Goal: Transaction & Acquisition: Purchase product/service

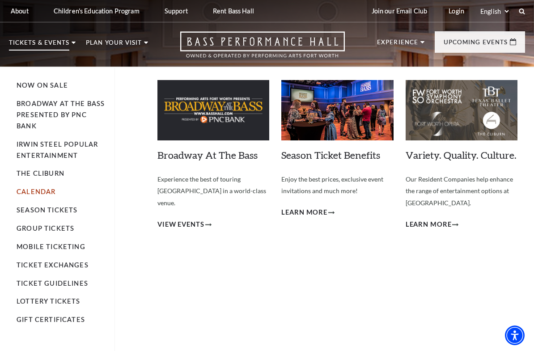
click at [46, 192] on link "Calendar" at bounding box center [36, 192] width 39 height 8
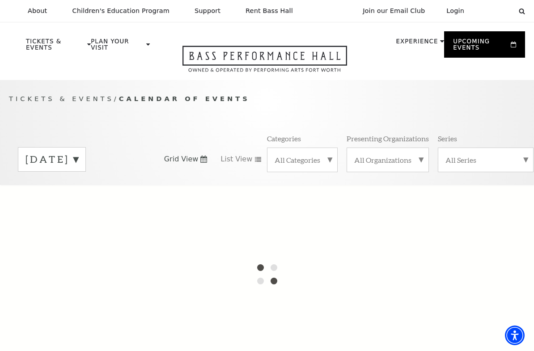
click at [78, 158] on label "[DATE]" at bounding box center [51, 159] width 53 height 14
click at [78, 176] on label "October 2025" at bounding box center [51, 178] width 53 height 19
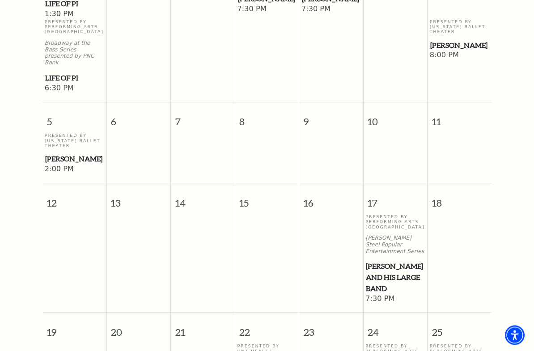
scroll to position [337, 0]
click at [399, 261] on span "Lyle Lovett and his Large Band" at bounding box center [395, 277] width 59 height 33
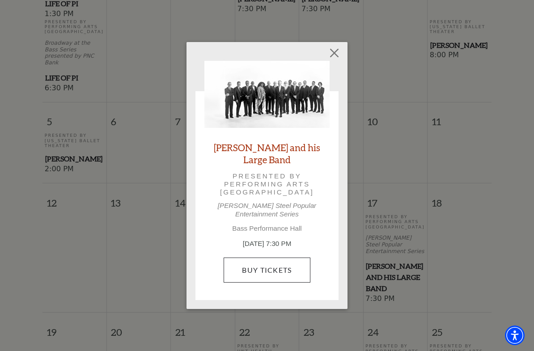
click at [295, 266] on link "Buy Tickets" at bounding box center [266, 269] width 86 height 25
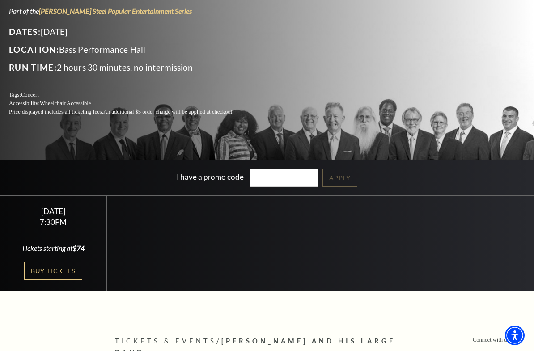
scroll to position [115, 0]
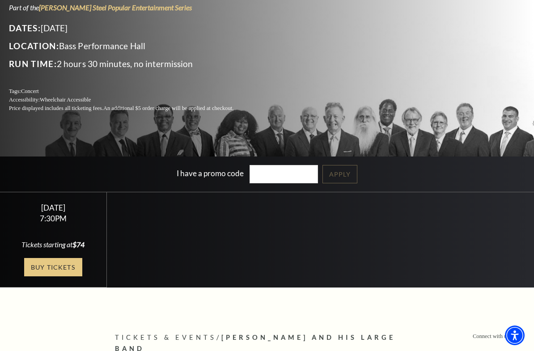
click at [65, 276] on link "Buy Tickets" at bounding box center [53, 267] width 58 height 18
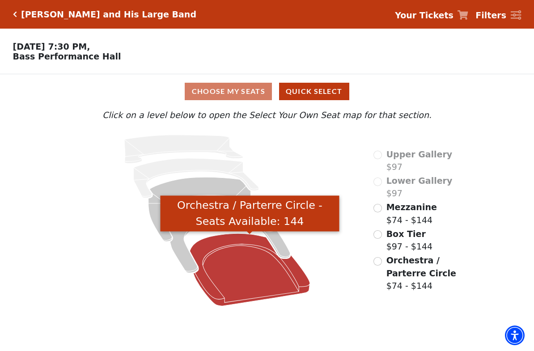
click at [270, 287] on icon "Orchestra / Parterre Circle - Seats Available: 144" at bounding box center [250, 269] width 120 height 72
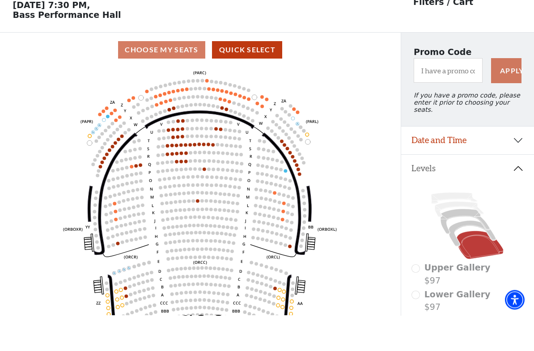
scroll to position [6, 0]
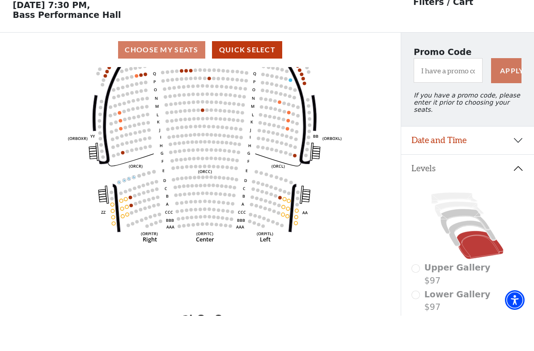
click at [296, 244] on circle at bounding box center [297, 246] width 4 height 4
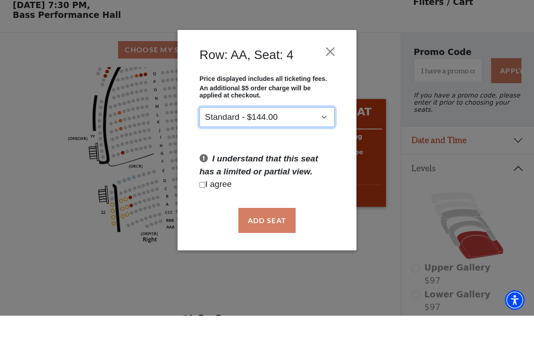
click at [328, 142] on select "Standard - $144.00" at bounding box center [266, 152] width 135 height 20
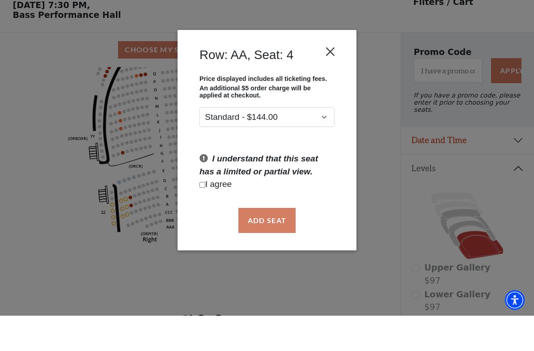
click at [333, 78] on button "Close" at bounding box center [330, 86] width 17 height 17
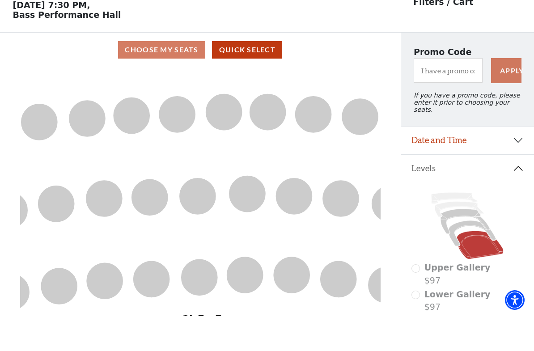
click at [320, 228] on icon "Left (ORPITL) Right (ORPITR) Center (ORPITC) ZZ AA YY BB ZA ZA (ORCL) (ORCR) (O…" at bounding box center [200, 226] width 360 height 248
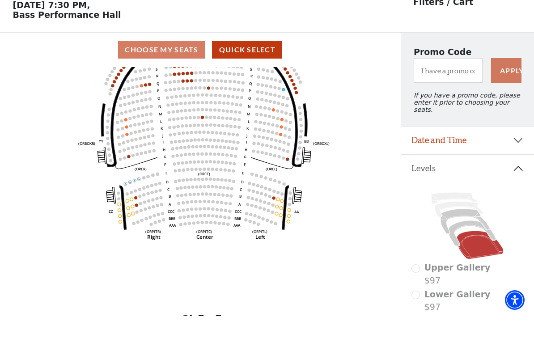
click at [288, 225] on icon "Left (ORPITL) Right (ORPITR) Center (ORPITC) ZZ AA YY BB ZA ZA (ORCL) (ORCR) (O…" at bounding box center [200, 226] width 360 height 248
click at [289, 255] on circle at bounding box center [288, 256] width 3 height 3
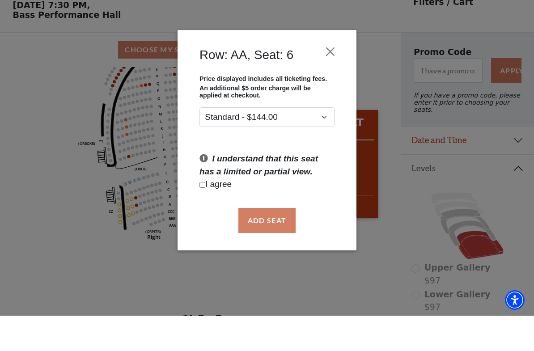
click at [205, 217] on input "Checkbox field" at bounding box center [202, 220] width 6 height 6
checkbox input "true"
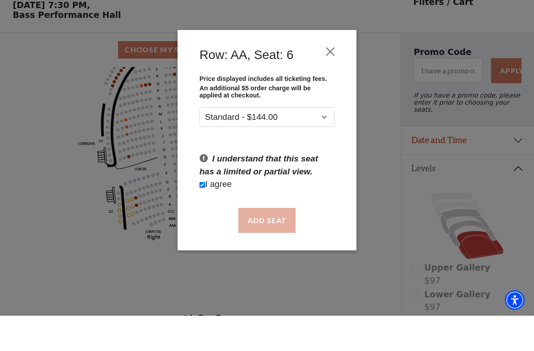
click at [275, 243] on button "Add Seat" at bounding box center [266, 255] width 57 height 25
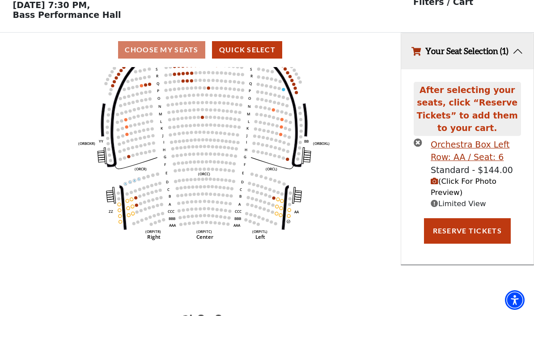
click at [290, 249] on circle at bounding box center [288, 250] width 3 height 3
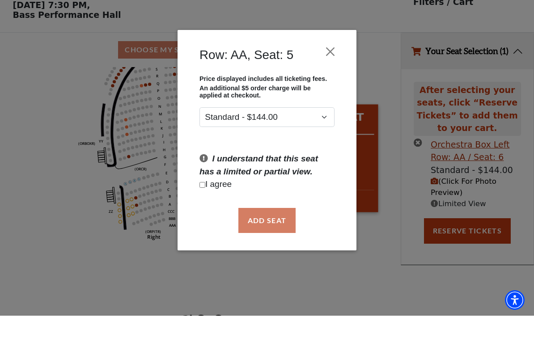
click at [202, 217] on input "Checkbox field" at bounding box center [202, 220] width 6 height 6
checkbox input "true"
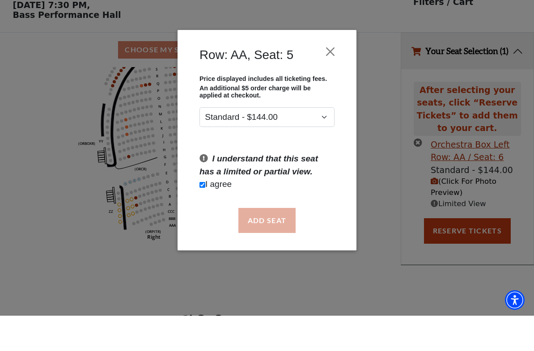
click at [276, 243] on button "Add Seat" at bounding box center [266, 255] width 57 height 25
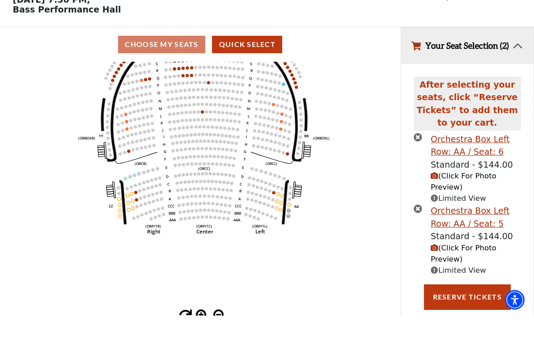
scroll to position [12, 0]
click at [457, 279] on span "(Click For Photo Preview)" at bounding box center [463, 289] width 66 height 20
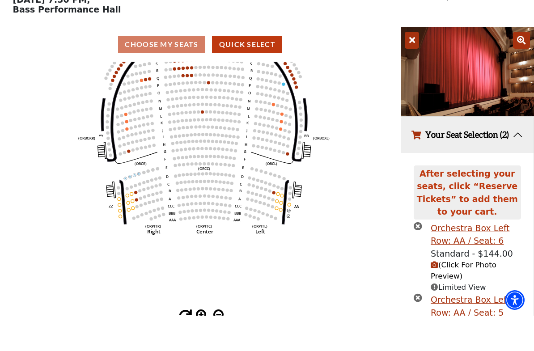
click at [287, 249] on circle at bounding box center [288, 250] width 3 height 3
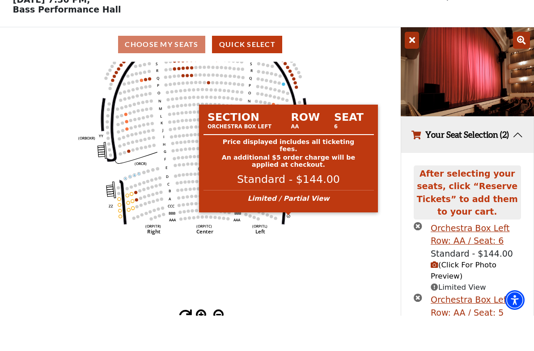
click at [325, 247] on icon "Left (ORPITL) Right (ORPITR) Center (ORPITC) ZZ AA YY BB ZA ZA (ORCL) (ORCR) (O…" at bounding box center [200, 221] width 360 height 248
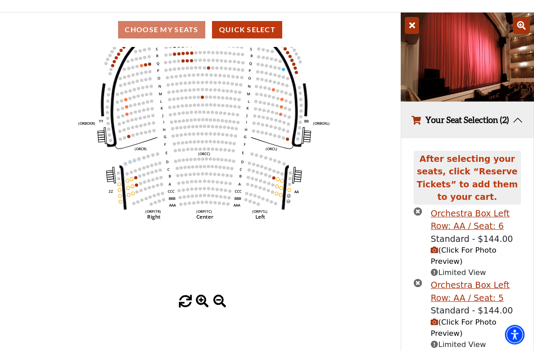
scroll to position [52, 0]
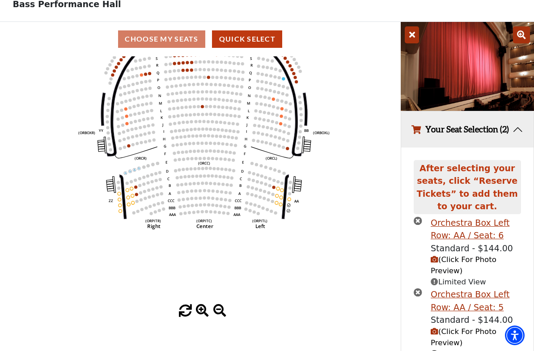
click at [289, 205] on icon "Left (ORPITL) Right (ORPITR) Center (ORPITC) ZZ AA YY BB ZA ZA (ORCL) (ORCR) (O…" at bounding box center [200, 180] width 360 height 248
click at [290, 207] on circle at bounding box center [288, 204] width 3 height 3
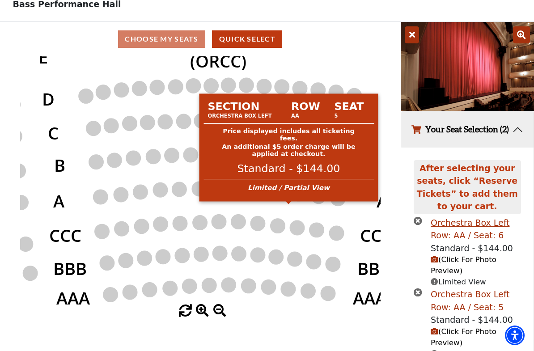
click at [304, 235] on circle at bounding box center [297, 227] width 15 height 15
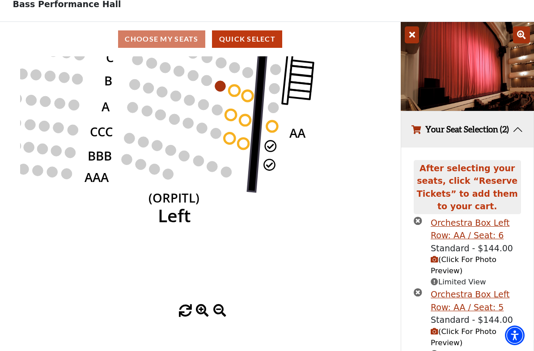
click at [244, 199] on icon "Left (ORPITL) Right (ORPITR) Center (ORPITC) ZZ AA YY BB ZA ZA (ORCL) (ORCR) (O…" at bounding box center [200, 180] width 360 height 248
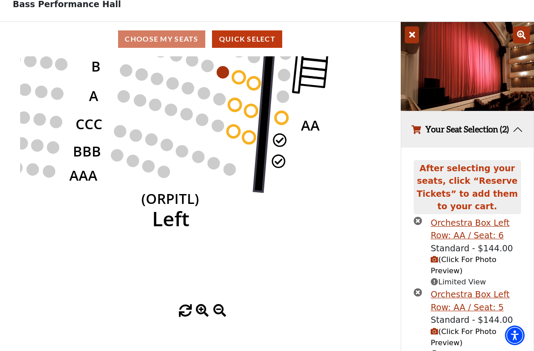
click at [279, 143] on circle at bounding box center [280, 140] width 12 height 12
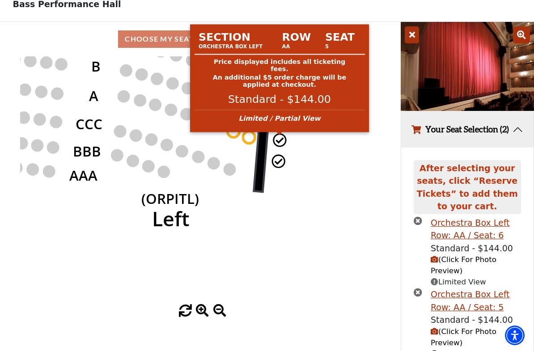
click at [277, 166] on circle at bounding box center [278, 161] width 12 height 12
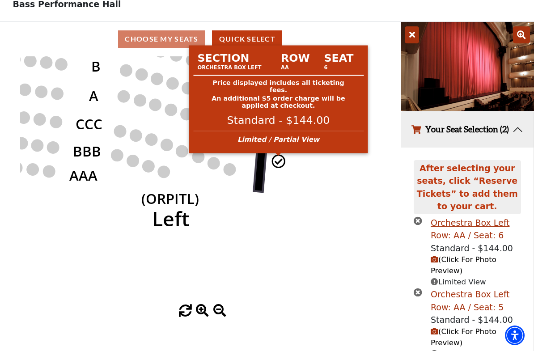
click at [280, 158] on circle at bounding box center [278, 161] width 12 height 12
click at [282, 159] on circle at bounding box center [278, 161] width 12 height 12
click at [323, 235] on icon "Left (ORPITL) Right (ORPITR) Center (ORPITC) ZZ AA YY BB ZA ZA (ORCL) (ORCR) (O…" at bounding box center [200, 180] width 360 height 248
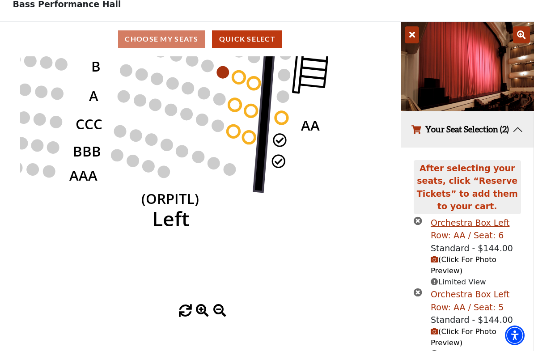
click at [278, 142] on circle at bounding box center [280, 140] width 12 height 12
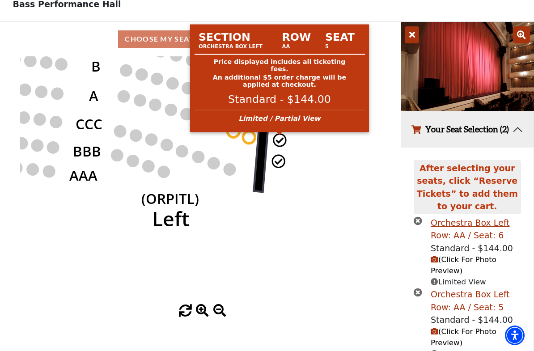
click at [281, 161] on circle at bounding box center [278, 161] width 12 height 12
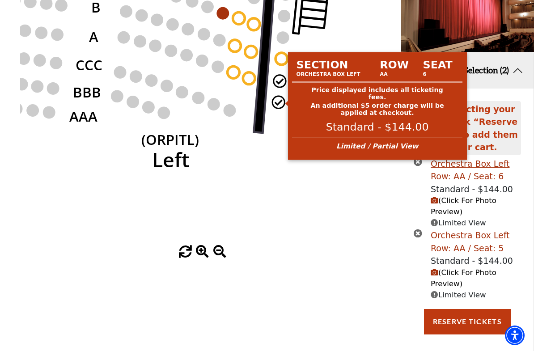
scroll to position [110, 0]
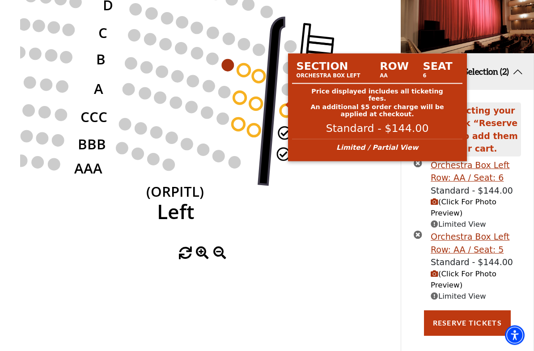
click at [519, 78] on button "Your Seat Selection (2)" at bounding box center [467, 72] width 133 height 36
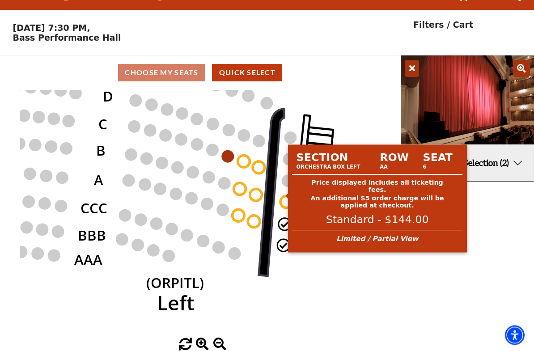
scroll to position [42, 0]
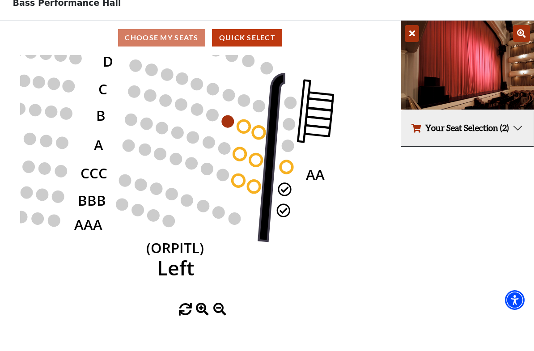
click at [437, 145] on button "Your Seat Selection (2)" at bounding box center [467, 163] width 133 height 36
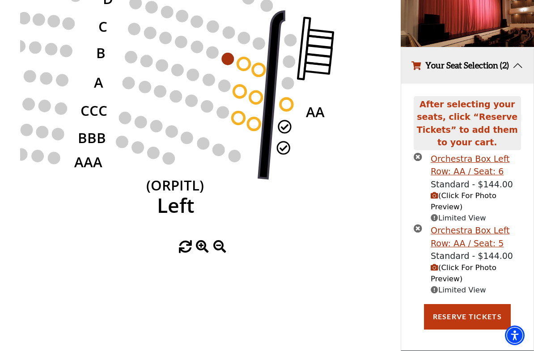
scroll to position [122, 0]
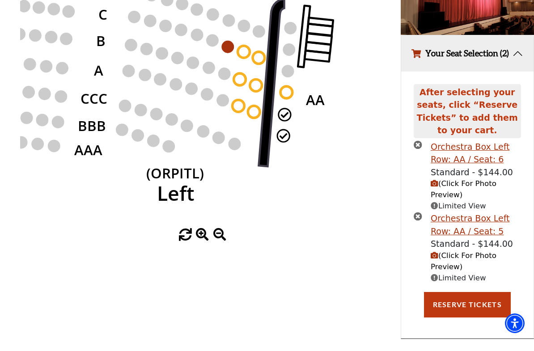
click at [281, 142] on circle at bounding box center [283, 148] width 12 height 12
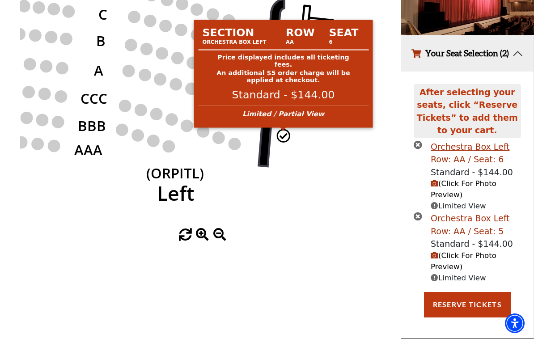
click at [308, 122] on icon "Limited / Partial View" at bounding box center [283, 126] width 82 height 8
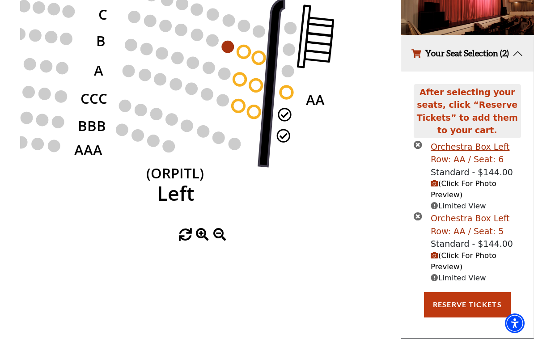
click at [313, 102] on text "AA" at bounding box center [314, 111] width 19 height 19
click at [286, 121] on circle at bounding box center [284, 127] width 12 height 12
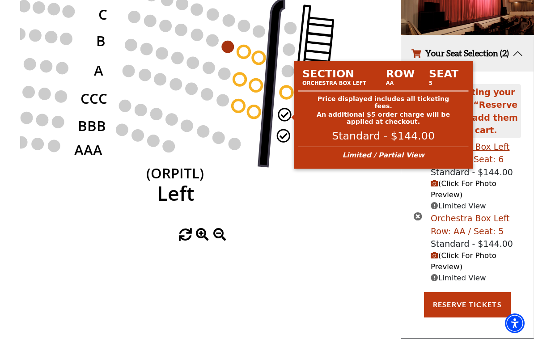
click at [383, 121] on p "An additional $5 order charge will be applied at checkout." at bounding box center [383, 129] width 170 height 16
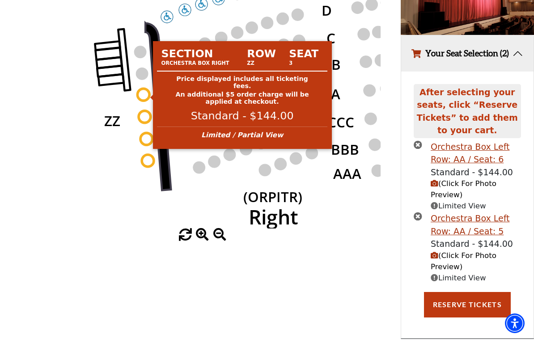
click at [146, 101] on circle at bounding box center [143, 107] width 12 height 12
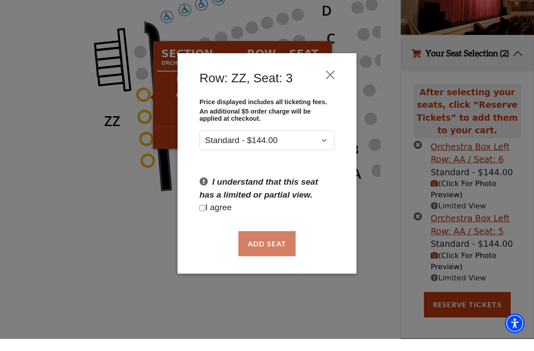
click at [205, 217] on input "Checkbox field" at bounding box center [202, 220] width 6 height 6
checkbox input "true"
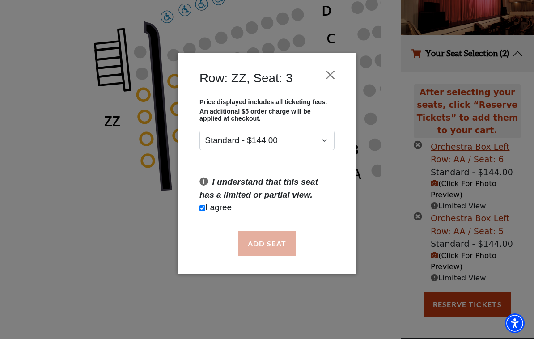
click at [268, 247] on button "Add Seat" at bounding box center [266, 255] width 57 height 25
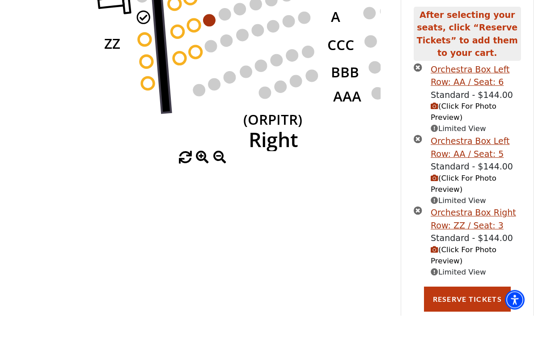
scroll to position [170, 0]
click at [465, 241] on div "Orchestra Box Right Row: ZZ / Seat: 3" at bounding box center [475, 253] width 90 height 25
click at [461, 281] on span "(Click For Photo Preview)" at bounding box center [463, 291] width 66 height 20
click at [456, 281] on span "(Click For Photo Preview)" at bounding box center [463, 291] width 66 height 20
click at [457, 281] on span "(Click For Photo Preview)" at bounding box center [463, 291] width 66 height 20
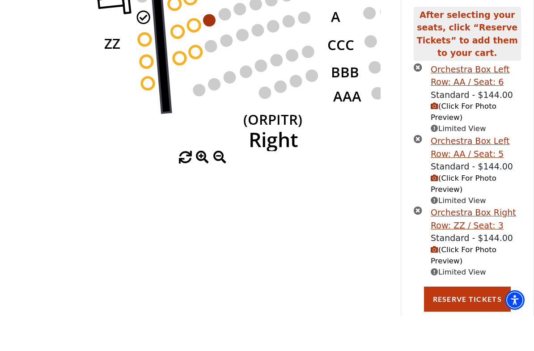
click at [458, 281] on span "(Click For Photo Preview)" at bounding box center [463, 291] width 66 height 20
click at [460, 280] on button "(Click For Photo Preview)" at bounding box center [475, 291] width 90 height 22
click at [416, 98] on icon "times-circle" at bounding box center [417, 102] width 8 height 8
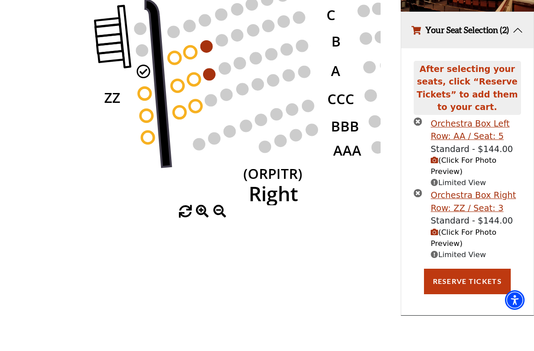
click at [419, 152] on icon "times-circle" at bounding box center [417, 156] width 8 height 8
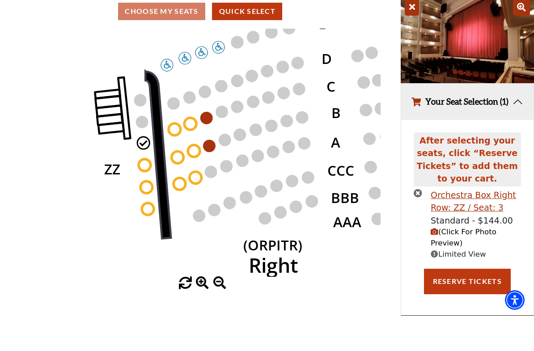
click at [148, 194] on circle at bounding box center [145, 200] width 12 height 12
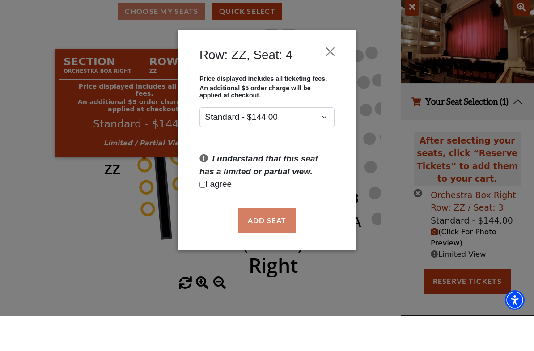
click at [205, 217] on input "Checkbox field" at bounding box center [202, 220] width 6 height 6
checkbox input "true"
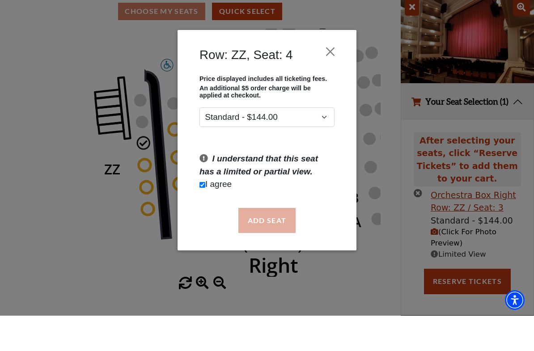
click at [278, 243] on button "Add Seat" at bounding box center [266, 255] width 57 height 25
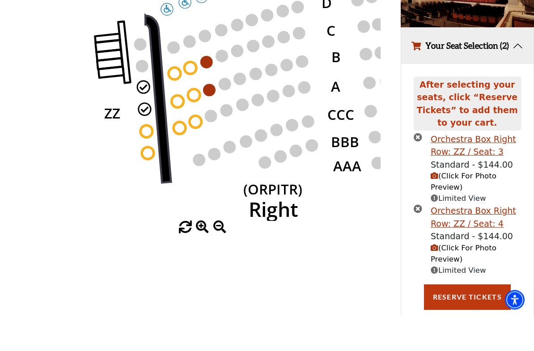
scroll to position [101, 0]
click at [455, 207] on span "(Click For Photo Preview)" at bounding box center [463, 217] width 66 height 20
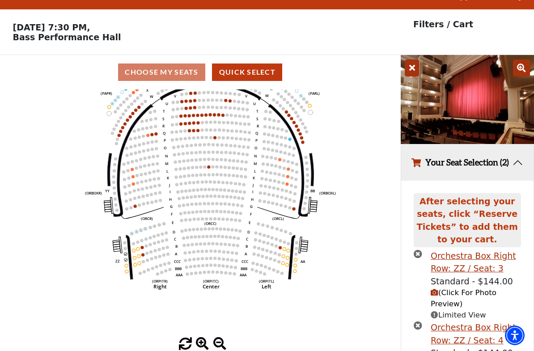
scroll to position [19, 0]
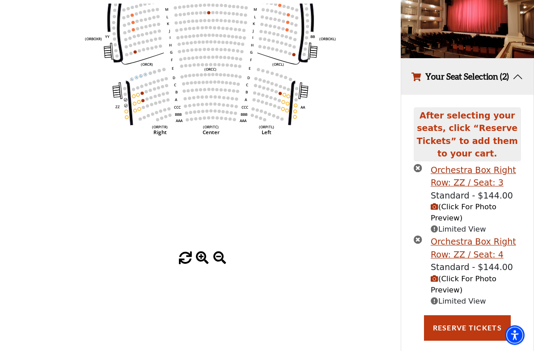
click at [418, 173] on icon "times-circle" at bounding box center [417, 168] width 8 height 8
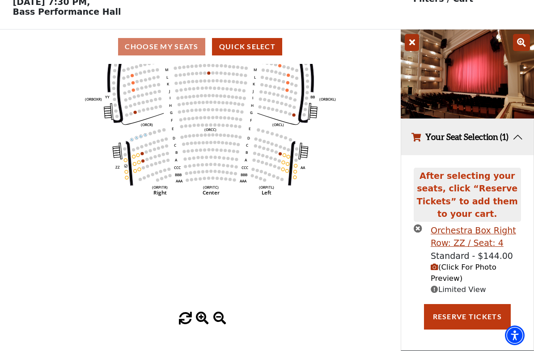
click at [421, 228] on icon "times-circle" at bounding box center [417, 228] width 8 height 8
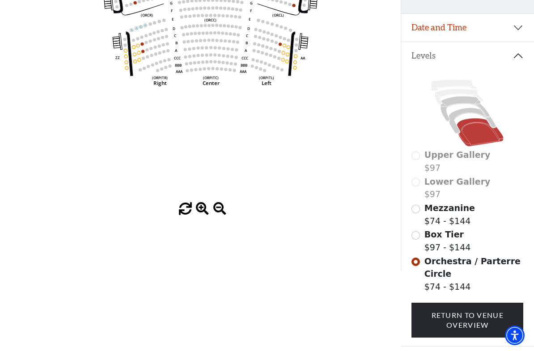
scroll to position [164, 0]
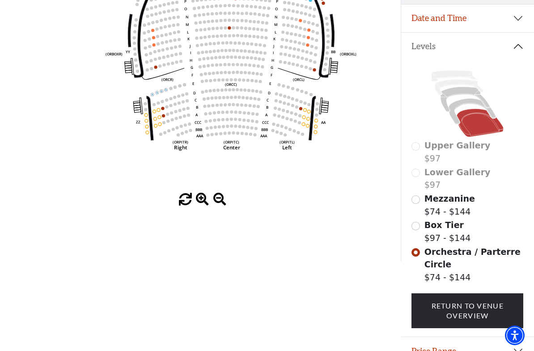
click at [317, 122] on circle at bounding box center [315, 120] width 3 height 3
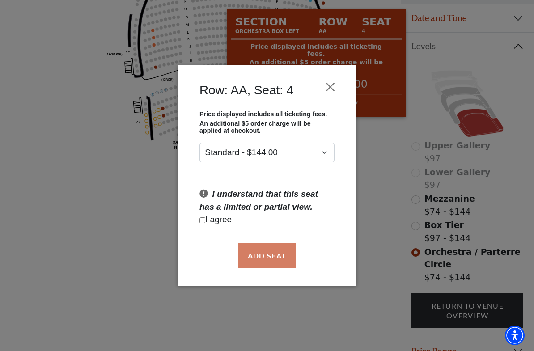
click at [221, 228] on div "Price displayed includes all ticketing fees. An additional $5 order charge will…" at bounding box center [267, 172] width 152 height 124
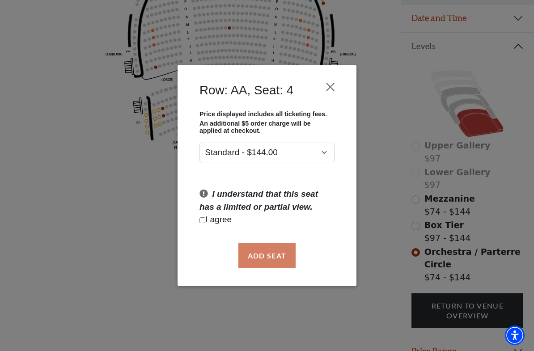
click at [205, 221] on input "Checkbox field" at bounding box center [202, 220] width 6 height 6
checkbox input "true"
click at [276, 259] on button "Add Seat" at bounding box center [266, 255] width 57 height 25
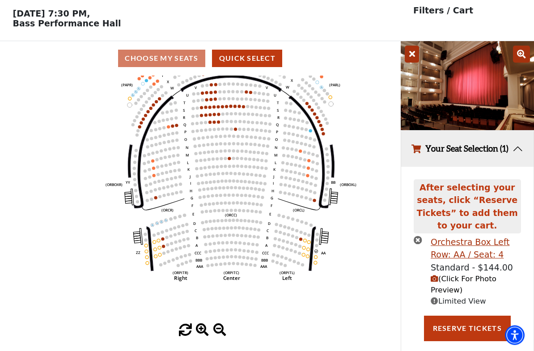
scroll to position [30, 0]
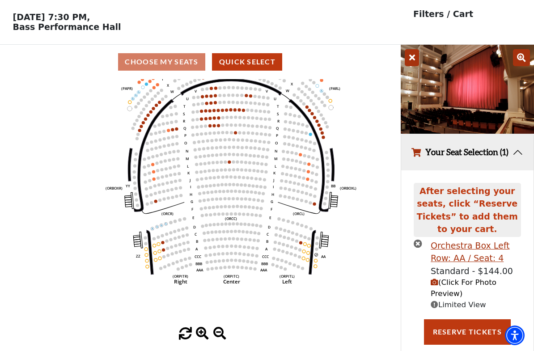
click at [316, 262] on circle at bounding box center [315, 260] width 3 height 3
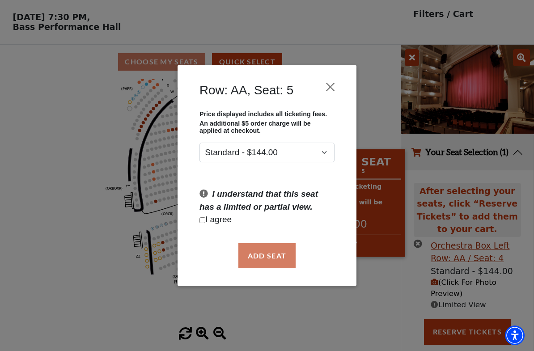
click at [204, 223] on input "Checkbox field" at bounding box center [202, 220] width 6 height 6
checkbox input "true"
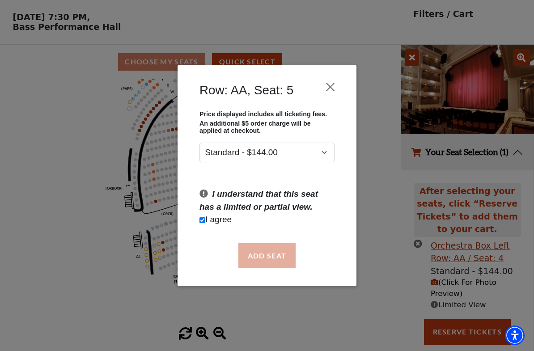
click at [276, 261] on button "Add Seat" at bounding box center [266, 255] width 57 height 25
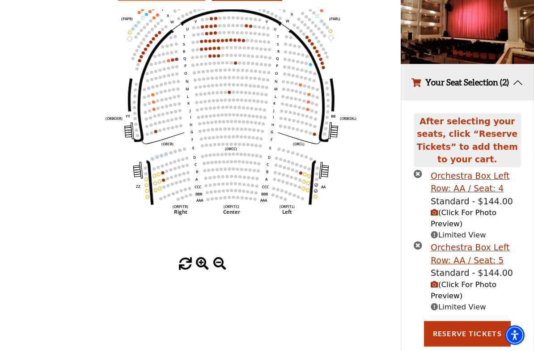
scroll to position [99, 0]
click at [464, 298] on button "(Click For Photo Preview)" at bounding box center [475, 290] width 90 height 22
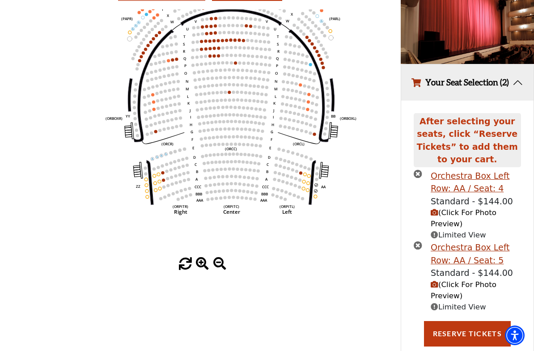
click at [453, 299] on span "(Click For Photo Preview)" at bounding box center [463, 290] width 66 height 20
click at [459, 228] on span "(Click For Photo Preview)" at bounding box center [463, 218] width 66 height 20
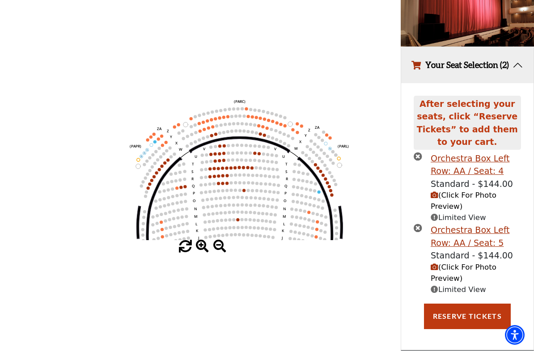
scroll to position [121, 0]
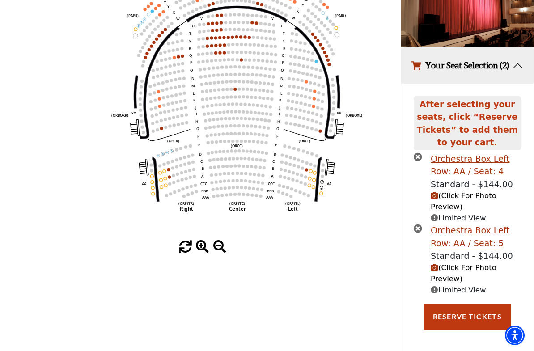
click at [419, 230] on icon "times-circle" at bounding box center [417, 228] width 8 height 8
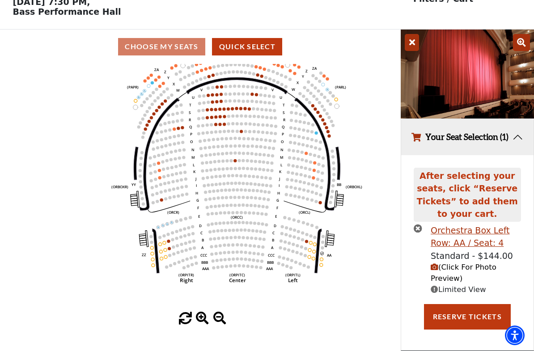
click at [421, 228] on icon "times-circle" at bounding box center [417, 228] width 8 height 8
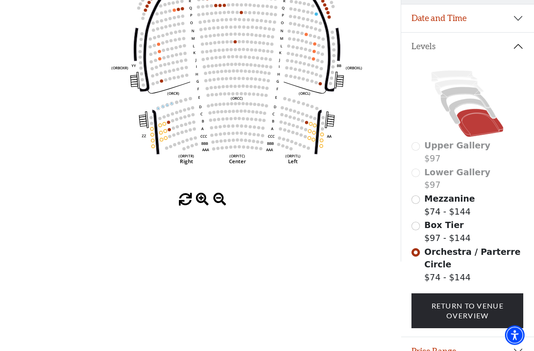
scroll to position [164, 0]
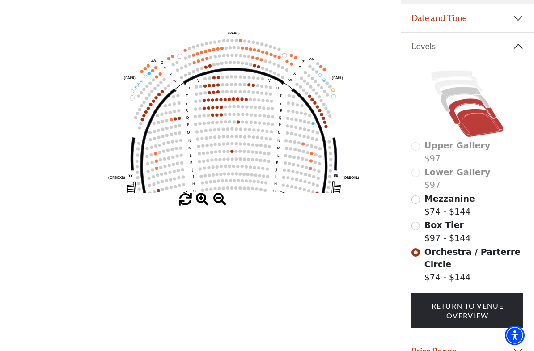
click at [468, 99] on icon at bounding box center [472, 111] width 47 height 25
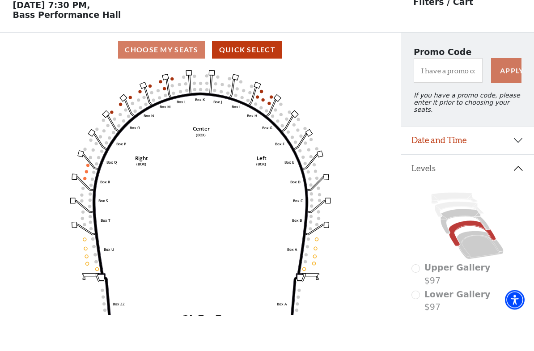
scroll to position [6, 0]
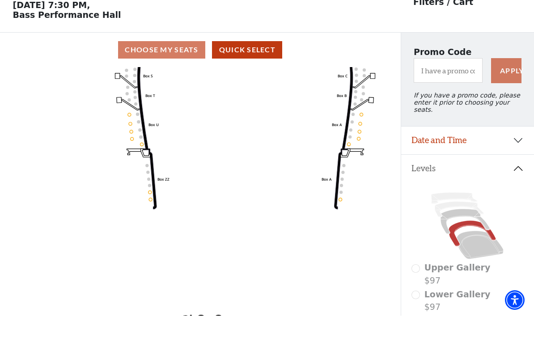
click at [151, 233] on circle at bounding box center [150, 234] width 3 height 3
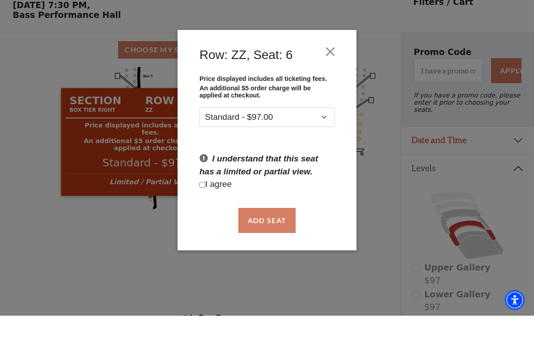
click at [205, 217] on input "Checkbox field" at bounding box center [202, 220] width 6 height 6
checkbox input "true"
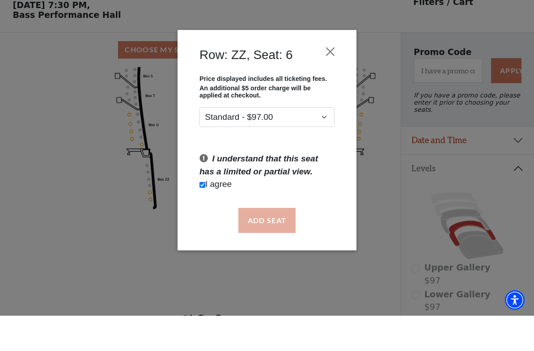
click at [274, 243] on button "Add Seat" at bounding box center [266, 255] width 57 height 25
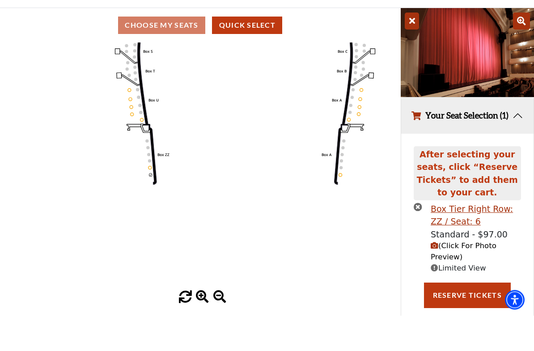
scroll to position [31, 0]
click at [151, 173] on icon "Left (BOX) Right (BOX) Center (BOX) Box ZZ Box U Box T Box S Box R Box Q Box P …" at bounding box center [200, 202] width 360 height 248
click at [151, 208] on circle at bounding box center [150, 209] width 3 height 3
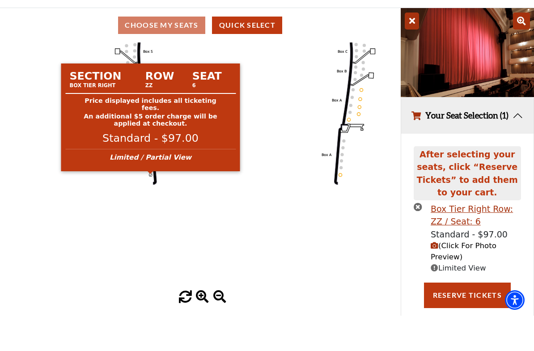
click at [202, 186] on p "Limited / Partial View" at bounding box center [150, 194] width 170 height 16
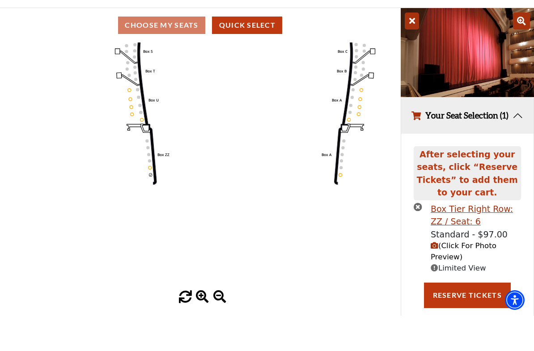
click at [149, 194] on circle at bounding box center [149, 195] width 3 height 3
click at [151, 201] on circle at bounding box center [149, 202] width 3 height 3
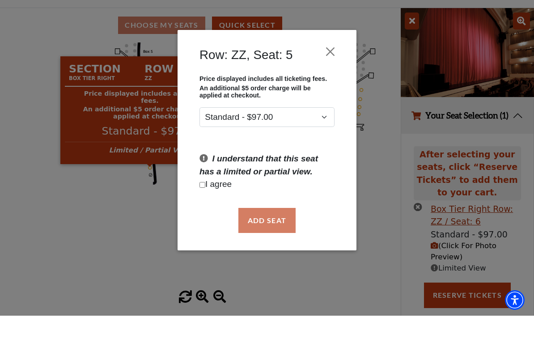
click at [211, 193] on div "Price displayed includes all ticketing fees. An additional $5 order charge will…" at bounding box center [267, 172] width 152 height 124
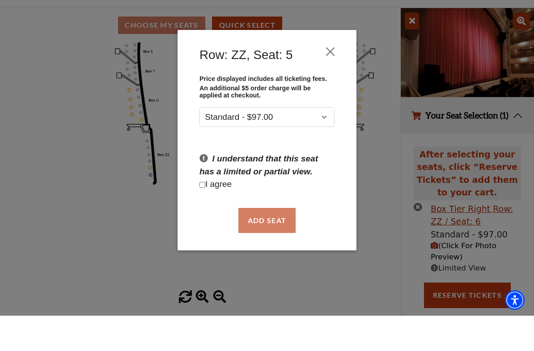
click at [205, 217] on input "Checkbox field" at bounding box center [202, 220] width 6 height 6
checkbox input "true"
click at [276, 243] on button "Add Seat" at bounding box center [266, 255] width 57 height 25
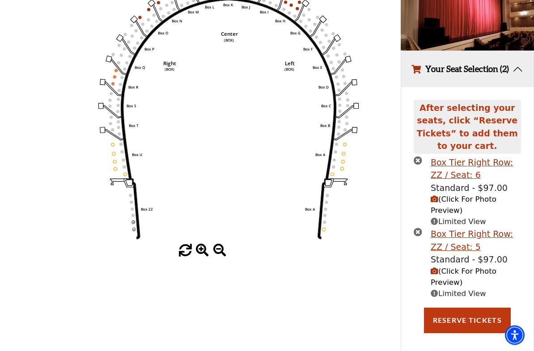
scroll to position [113, 0]
click at [462, 216] on button "(Click For Photo Preview)" at bounding box center [475, 205] width 90 height 22
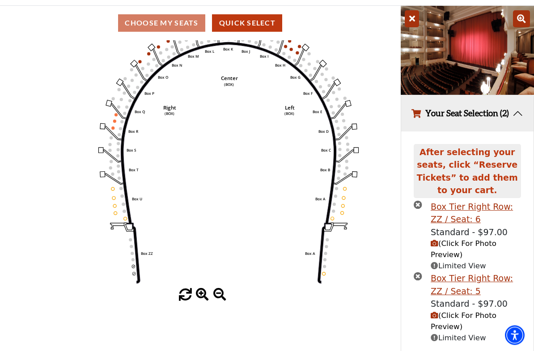
scroll to position [67, 0]
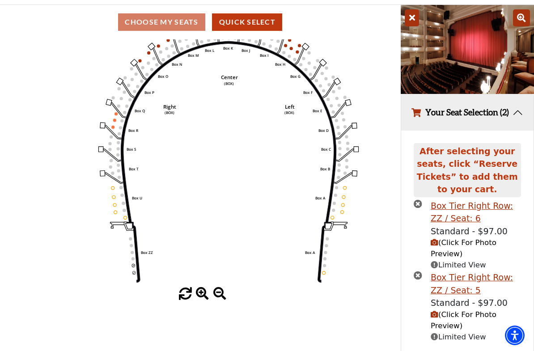
click at [421, 208] on icon "times-circle" at bounding box center [417, 203] width 8 height 8
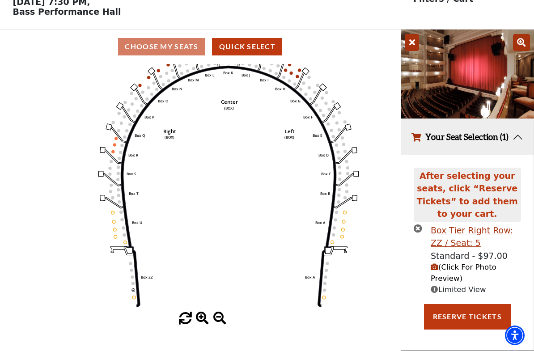
click at [420, 232] on icon "times-circle" at bounding box center [417, 228] width 8 height 8
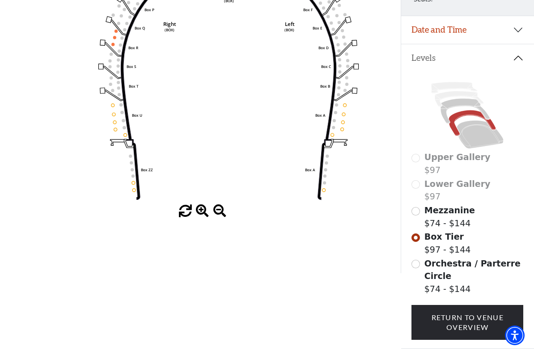
scroll to position [164, 0]
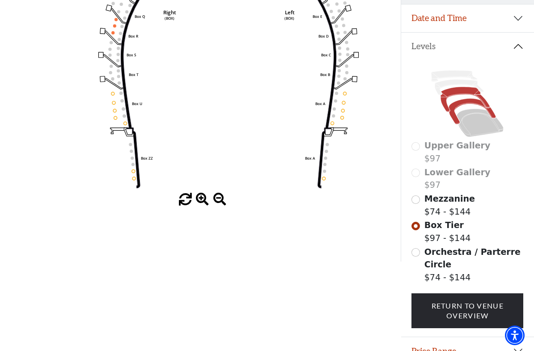
click at [462, 89] on icon at bounding box center [464, 99] width 49 height 25
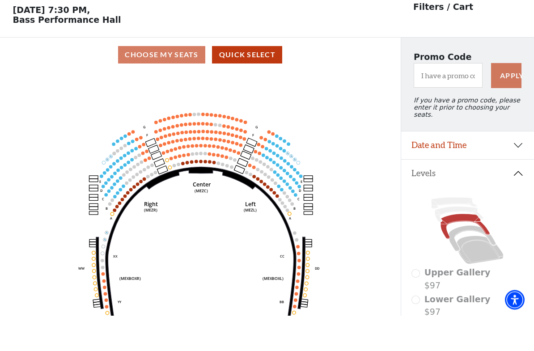
scroll to position [1, 0]
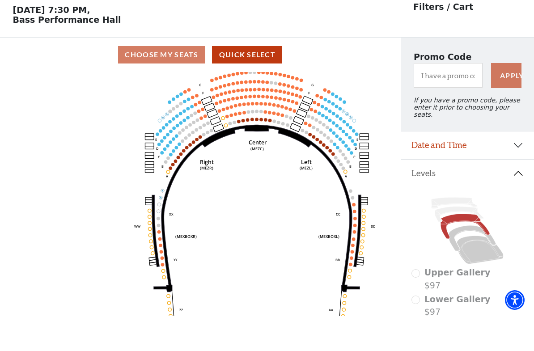
click at [257, 153] on circle at bounding box center [256, 154] width 3 height 3
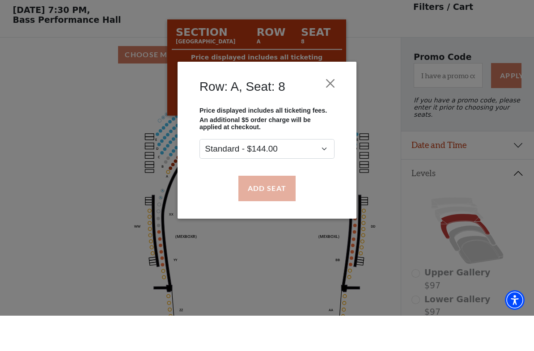
click at [272, 211] on button "Add Seat" at bounding box center [266, 223] width 57 height 25
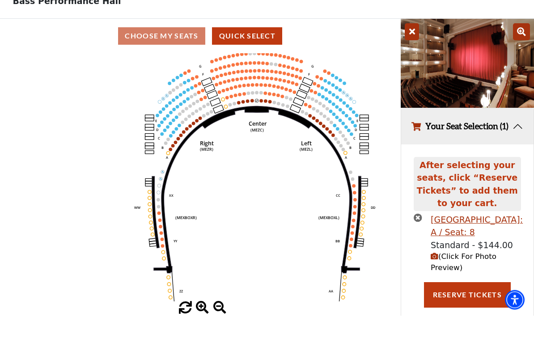
scroll to position [20, 0]
click at [253, 134] on circle at bounding box center [251, 135] width 3 height 3
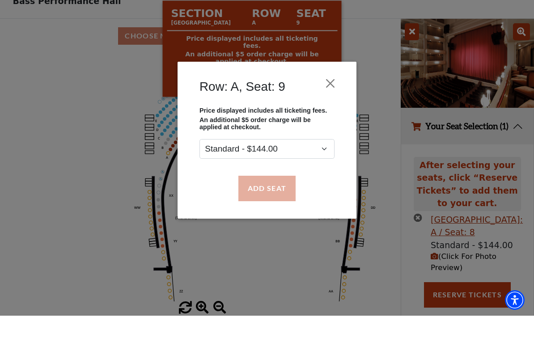
click at [281, 211] on button "Add Seat" at bounding box center [266, 223] width 57 height 25
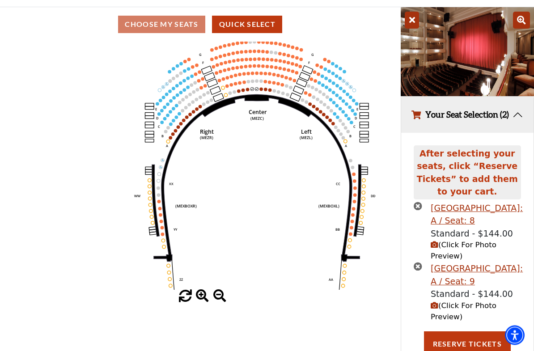
scroll to position [66, 0]
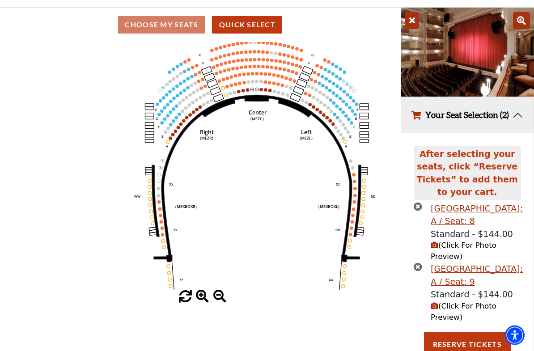
click at [464, 261] on button "(Click For Photo Preview)" at bounding box center [476, 251] width 92 height 22
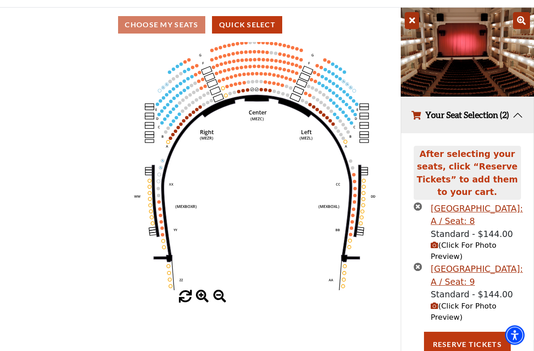
click at [421, 211] on icon "times-circle" at bounding box center [417, 206] width 8 height 8
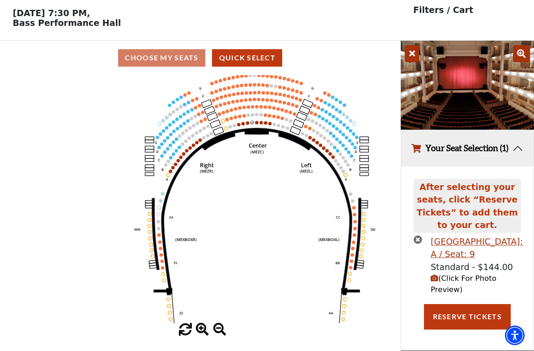
click at [421, 242] on icon "times-circle" at bounding box center [417, 239] width 8 height 8
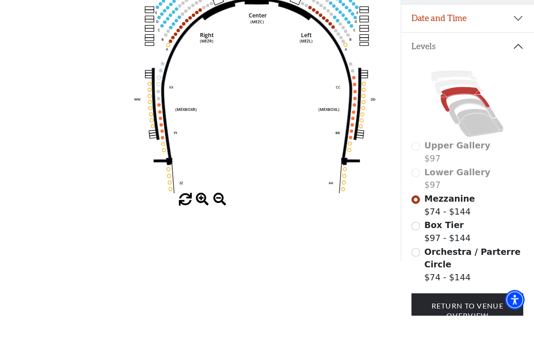
scroll to position [128, 0]
click at [467, 134] on icon at bounding box center [472, 146] width 47 height 25
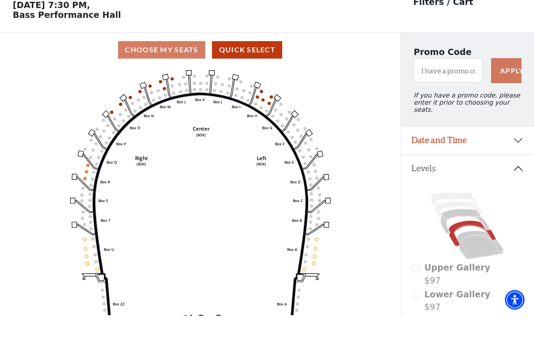
scroll to position [6, 0]
click at [478, 266] on icon at bounding box center [480, 280] width 46 height 28
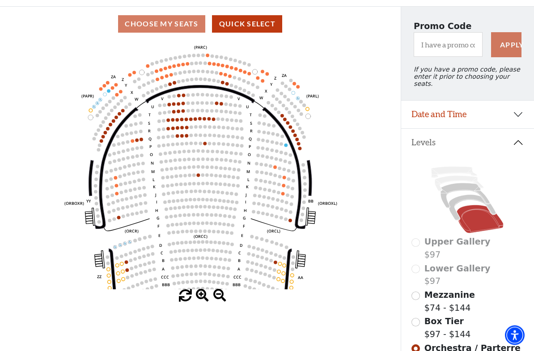
scroll to position [67, 0]
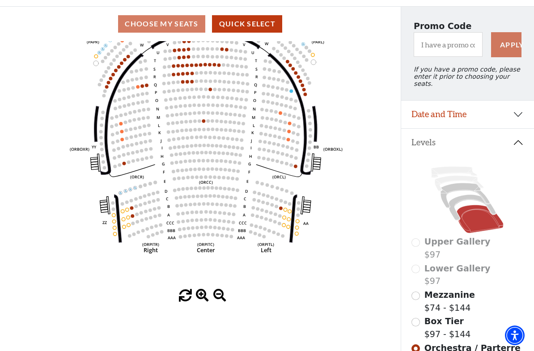
click at [303, 223] on icon "Left (ORPITL) Right (ORPITR) Center (ORPITC) ZZ AA YY BB ZA ZA (ORCL) (ORCR) (O…" at bounding box center [200, 165] width 360 height 248
click at [298, 226] on icon "Left (ORPITL) Right (ORPITR) Center (ORPITC) ZZ AA YY BB ZA ZA (ORCL) (ORCR) (O…" at bounding box center [200, 165] width 360 height 248
click at [297, 223] on circle at bounding box center [297, 221] width 4 height 4
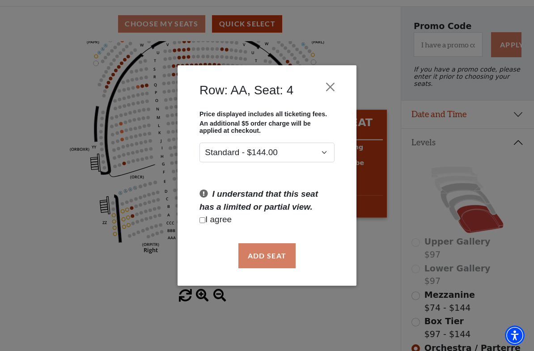
click at [236, 226] on p "I agree" at bounding box center [266, 219] width 135 height 13
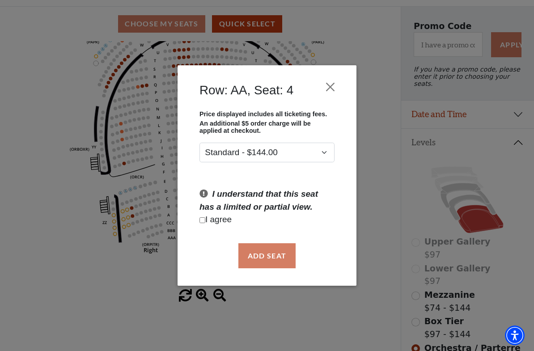
click at [214, 225] on p "I agree" at bounding box center [266, 219] width 135 height 13
click at [202, 223] on input "Checkbox field" at bounding box center [202, 220] width 6 height 6
checkbox input "true"
click at [272, 257] on button "Add Seat" at bounding box center [266, 255] width 57 height 25
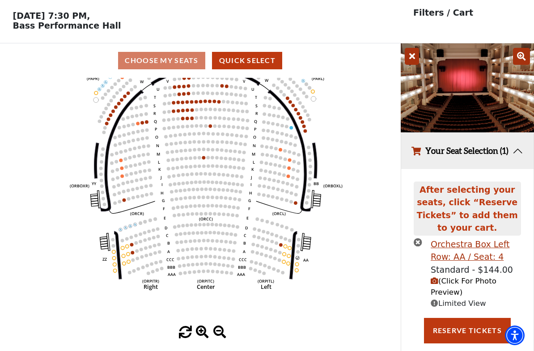
scroll to position [30, 0]
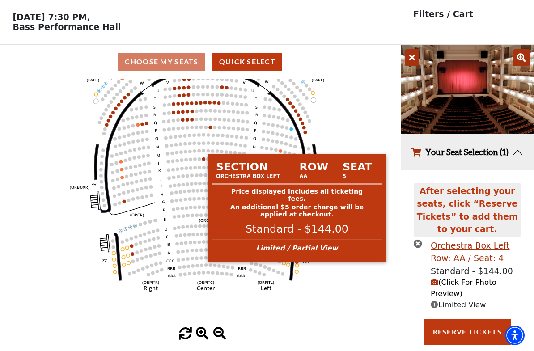
click at [297, 267] on circle at bounding box center [297, 266] width 4 height 4
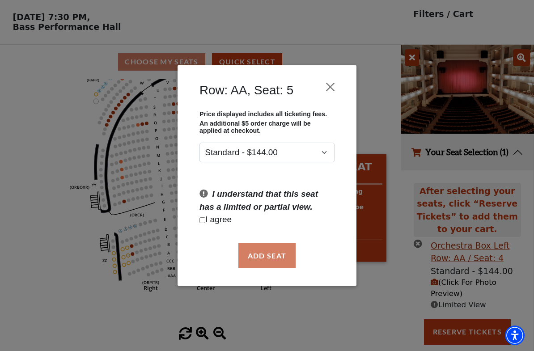
click at [227, 221] on p "I agree" at bounding box center [266, 219] width 135 height 13
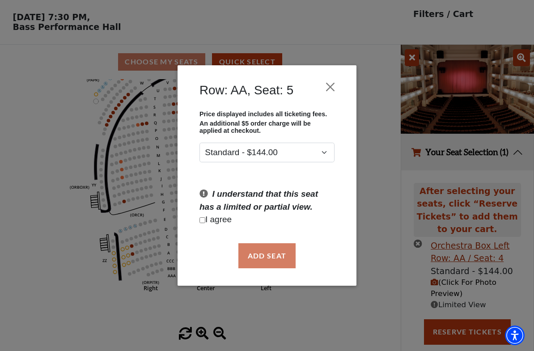
click at [204, 223] on input "Checkbox field" at bounding box center [202, 220] width 6 height 6
checkbox input "true"
click at [280, 257] on button "Add Seat" at bounding box center [266, 255] width 57 height 25
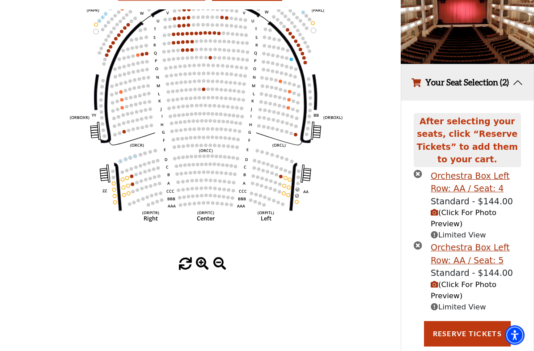
scroll to position [99, 0]
click at [464, 230] on button "(Click For Photo Preview)" at bounding box center [475, 218] width 90 height 22
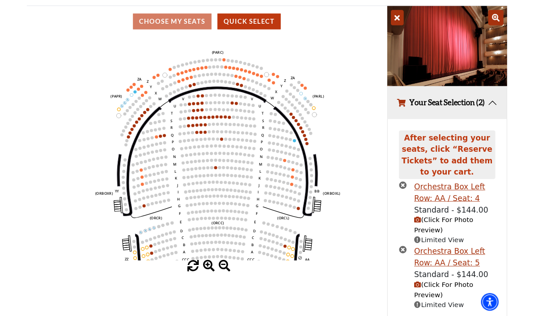
scroll to position [0, 0]
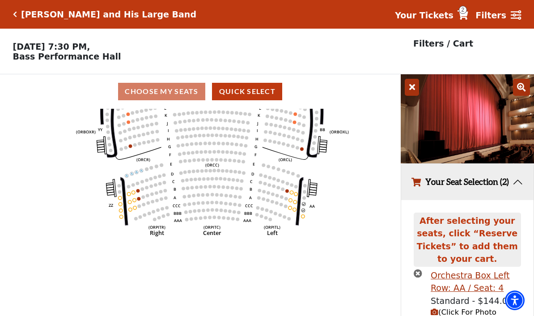
click at [102, 224] on icon "Left (ORPITL) Right (ORPITR) Center (ORPITC) ZZ AA YY BB ZA ZA (ORCL) (ORCR) (O…" at bounding box center [200, 215] width 360 height 213
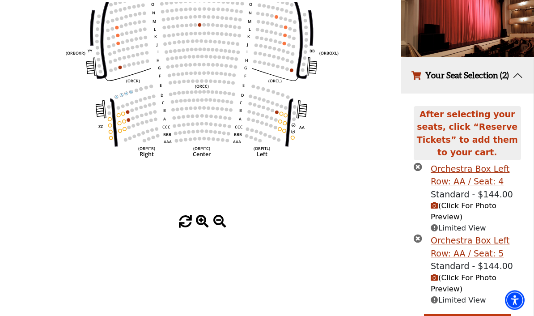
scroll to position [121, 0]
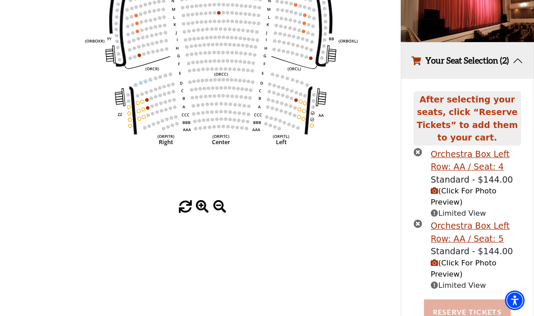
click at [466, 319] on button "Reserve Tickets" at bounding box center [467, 311] width 87 height 25
